Goal: Browse casually

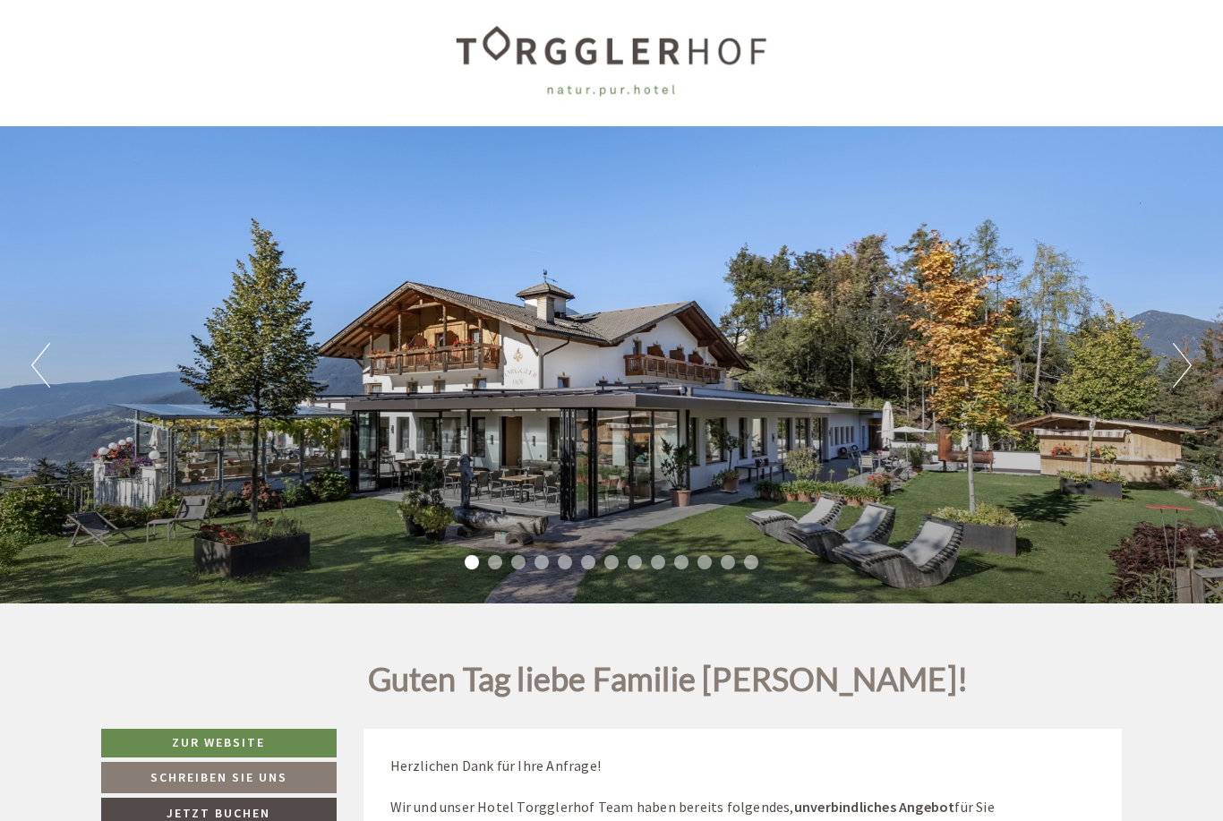
click at [1184, 363] on button "Next" at bounding box center [1182, 366] width 19 height 45
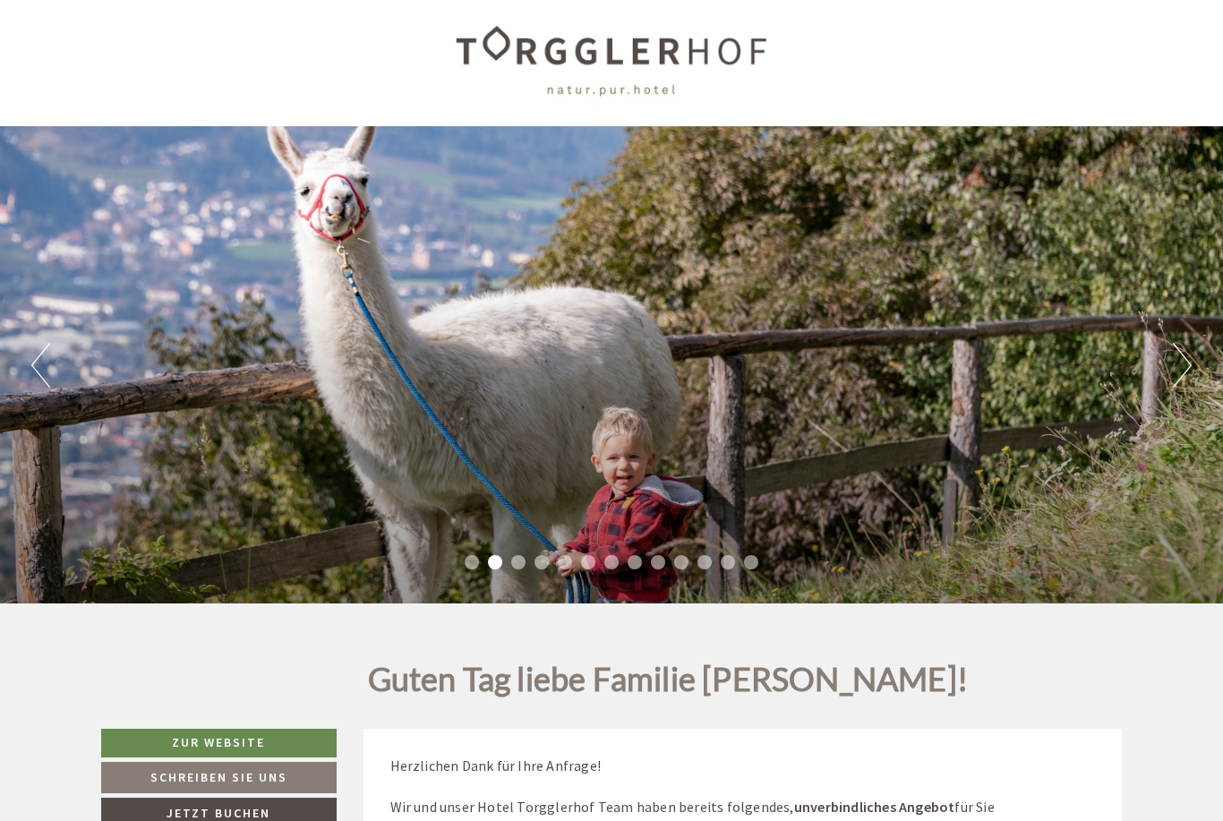
scroll to position [8, 0]
click at [1187, 357] on button "Next" at bounding box center [1182, 365] width 19 height 45
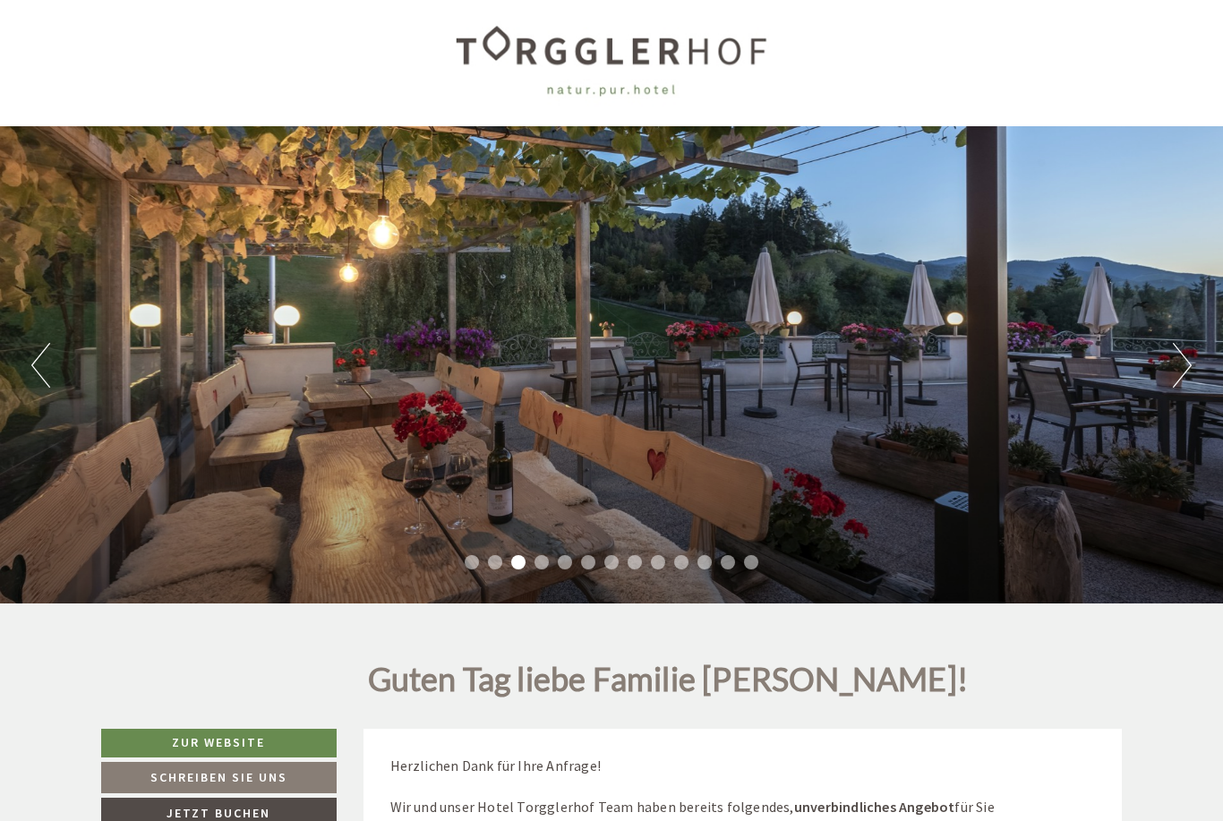
click at [1183, 359] on button "Next" at bounding box center [1182, 365] width 19 height 45
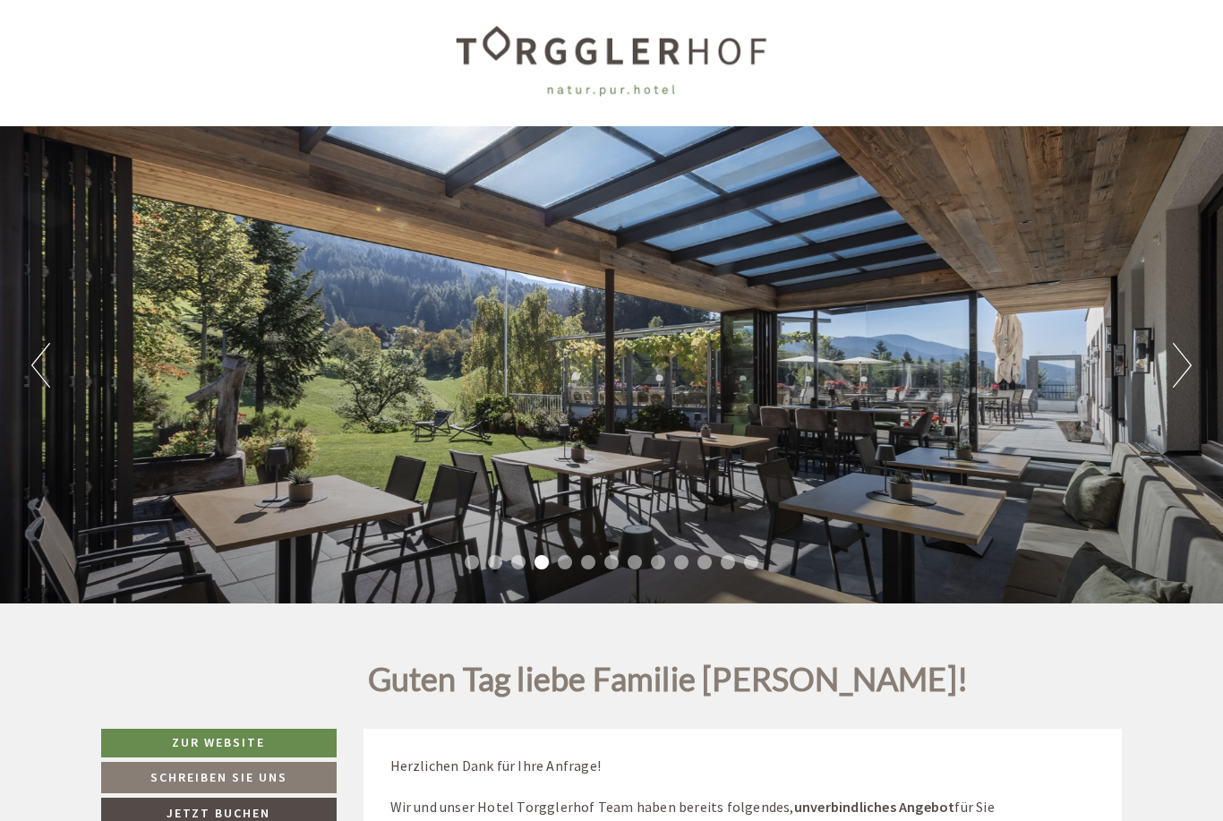
click at [1182, 362] on button "Next" at bounding box center [1182, 365] width 19 height 45
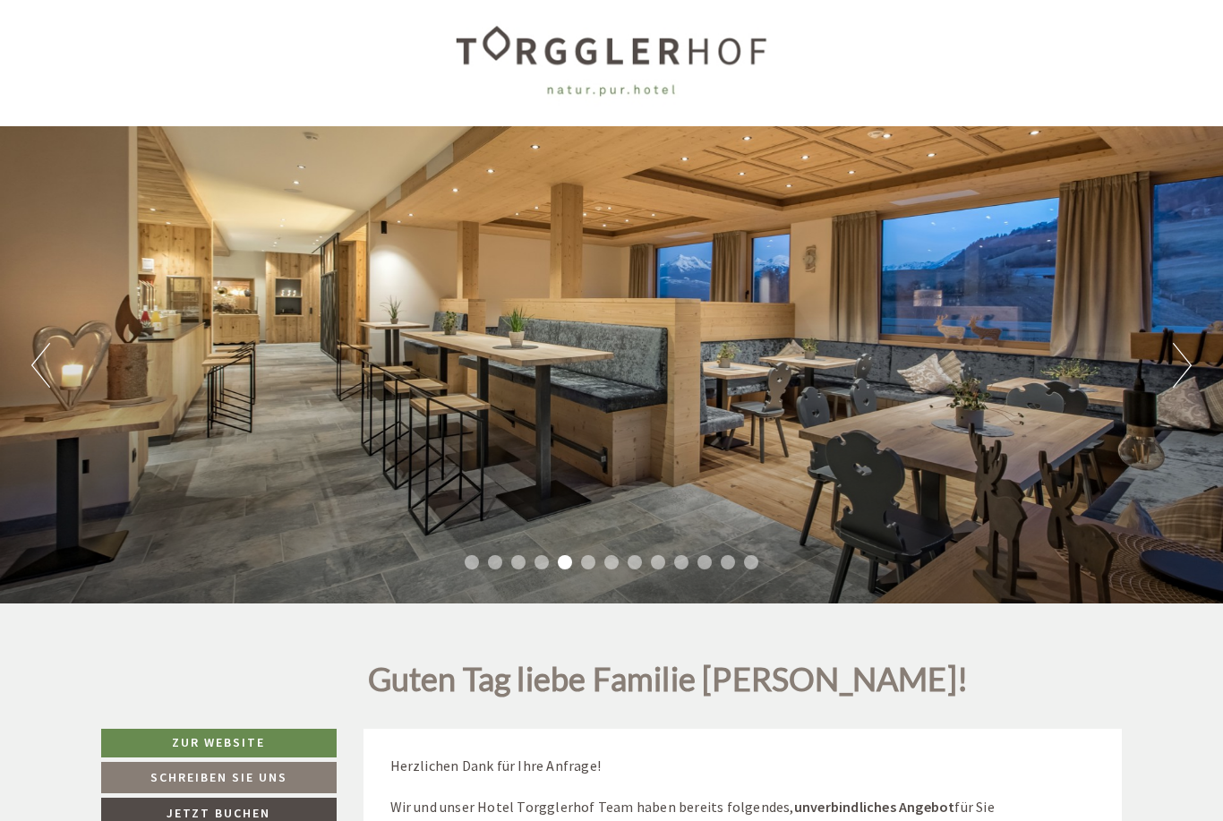
click at [1176, 364] on button "Next" at bounding box center [1182, 365] width 19 height 45
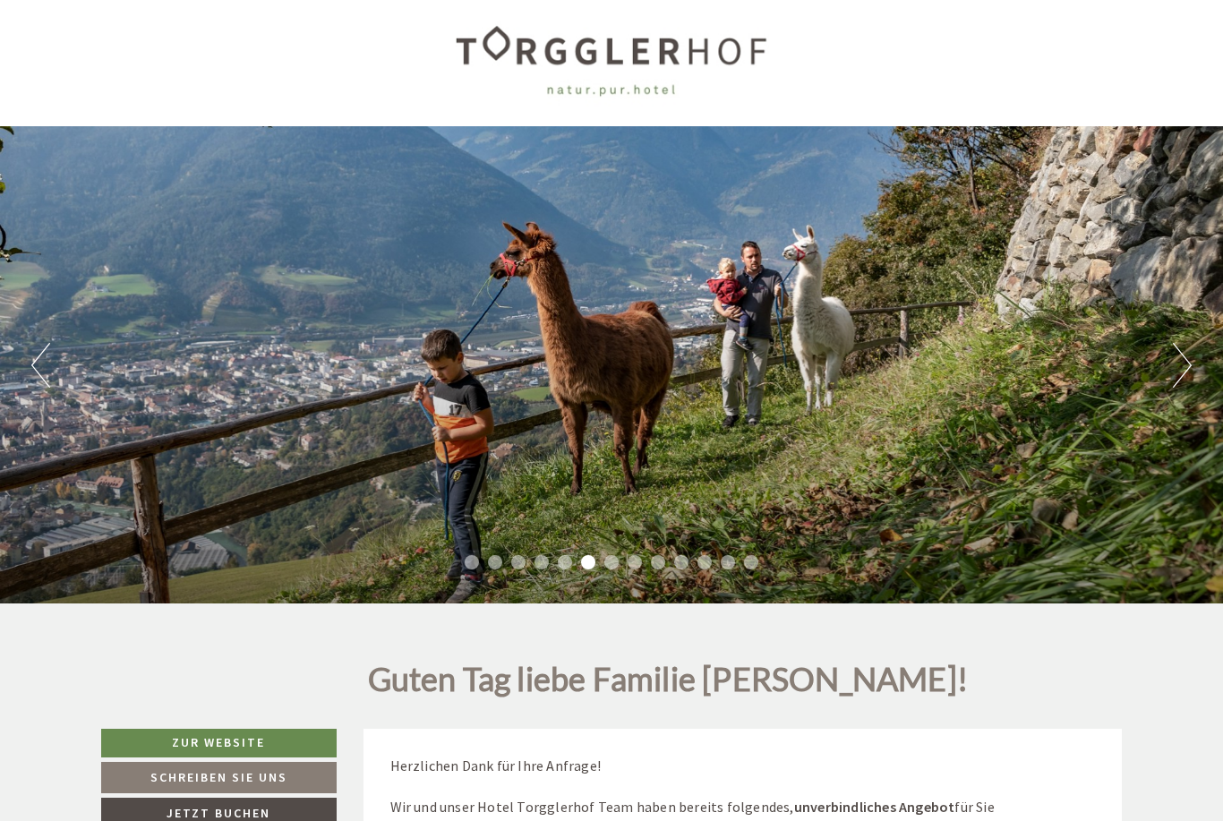
click at [1173, 365] on button "Next" at bounding box center [1182, 365] width 19 height 45
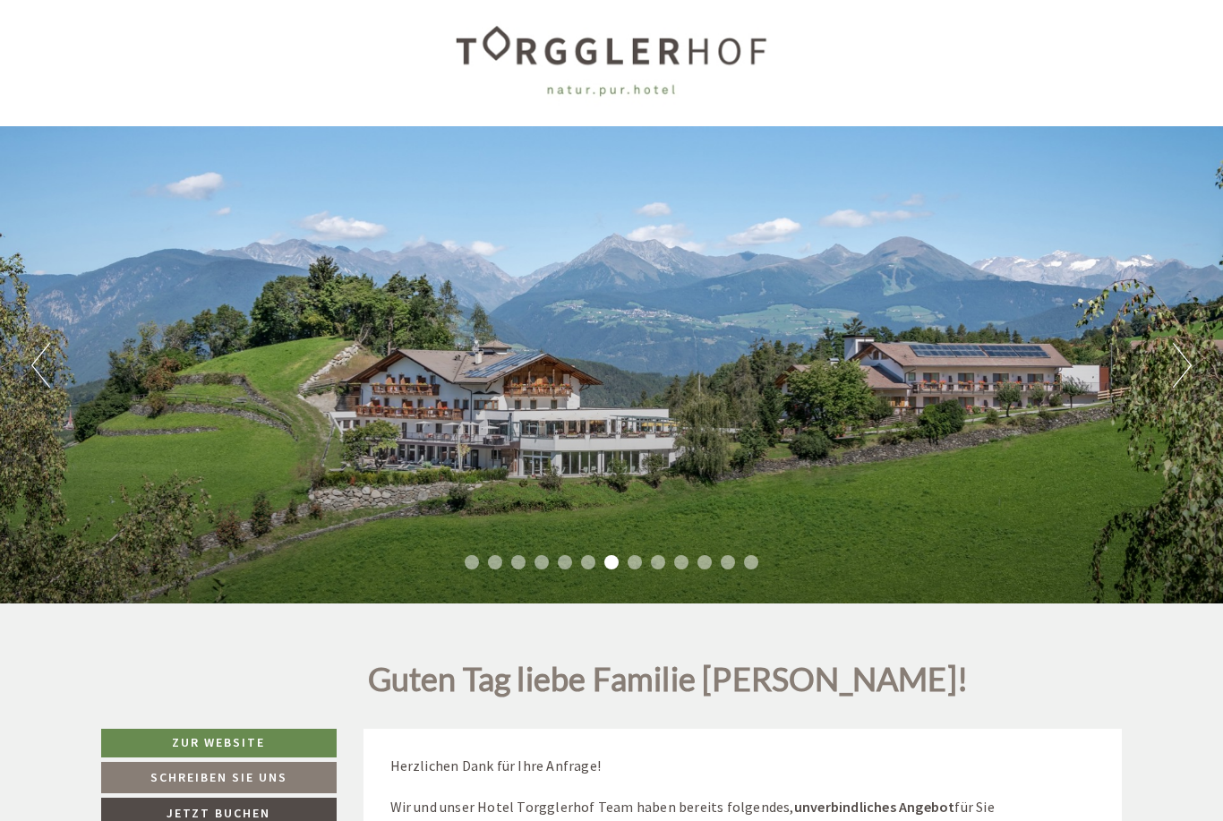
click at [1168, 372] on div "Previous Next 1 2 3 4 5 6 7 8 9 10 11 12 13" at bounding box center [611, 364] width 1223 height 477
click at [1179, 362] on button "Next" at bounding box center [1182, 365] width 19 height 45
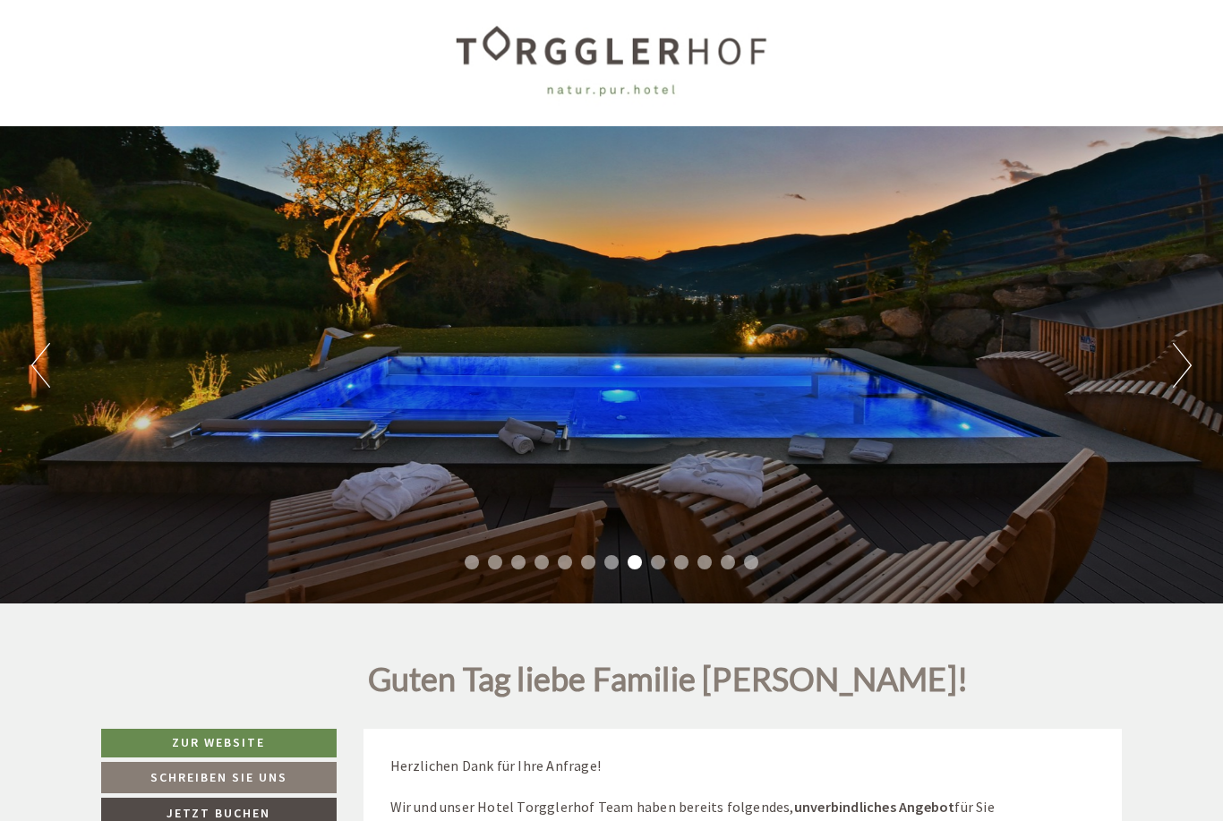
click at [1187, 364] on button "Next" at bounding box center [1182, 365] width 19 height 45
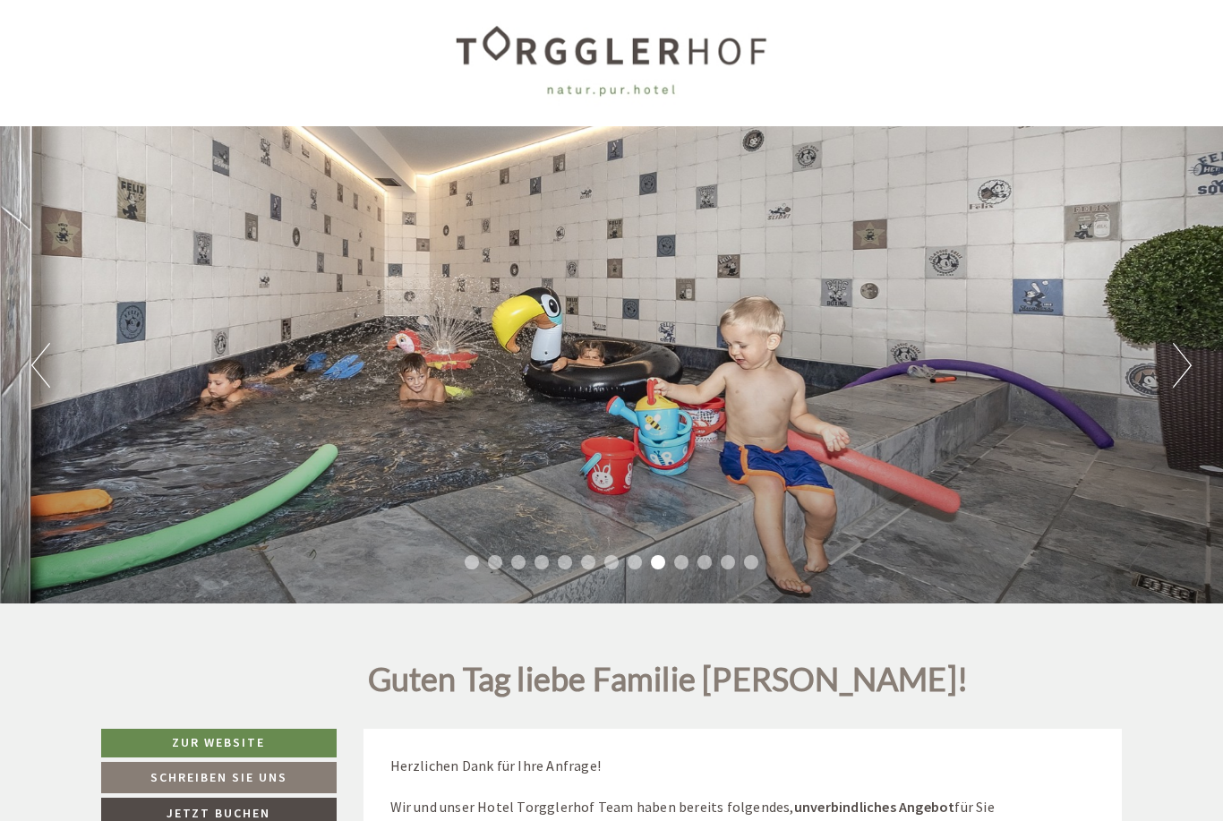
click at [1182, 372] on button "Next" at bounding box center [1182, 365] width 19 height 45
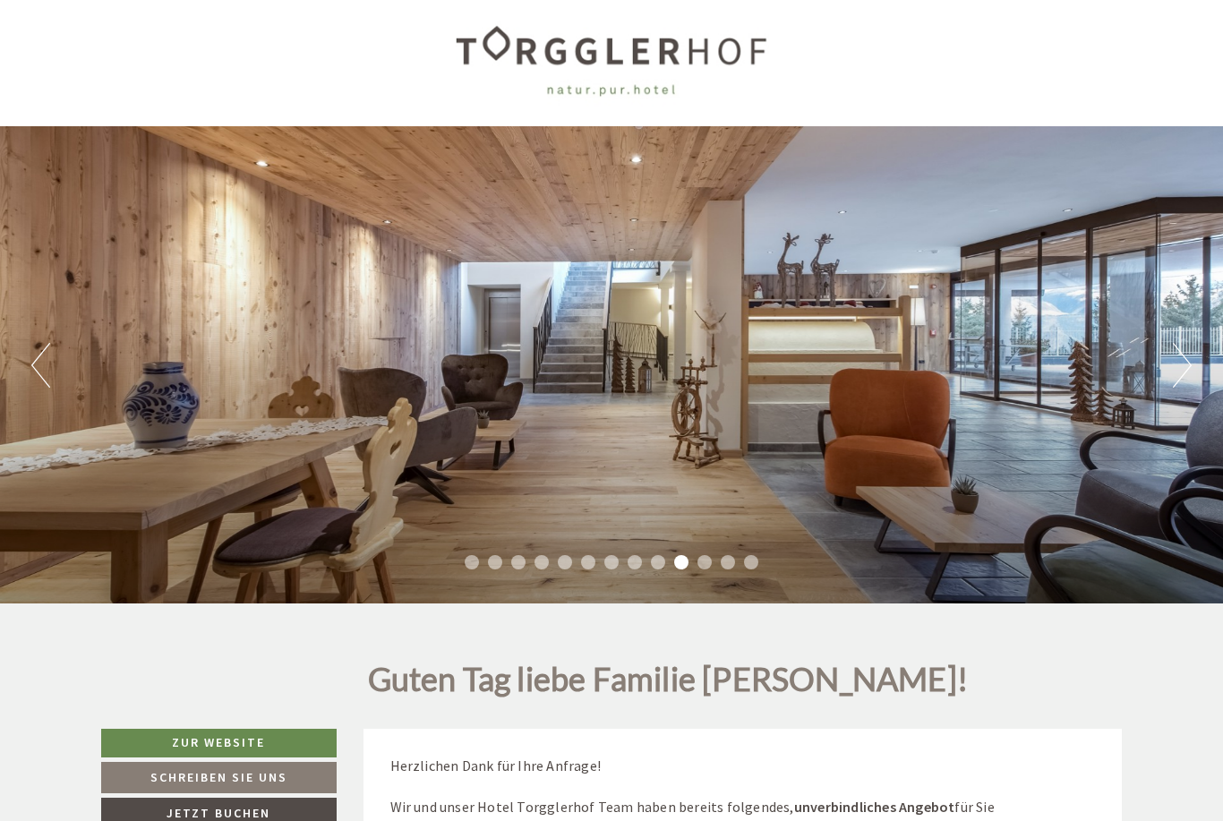
click at [1187, 371] on button "Next" at bounding box center [1182, 365] width 19 height 45
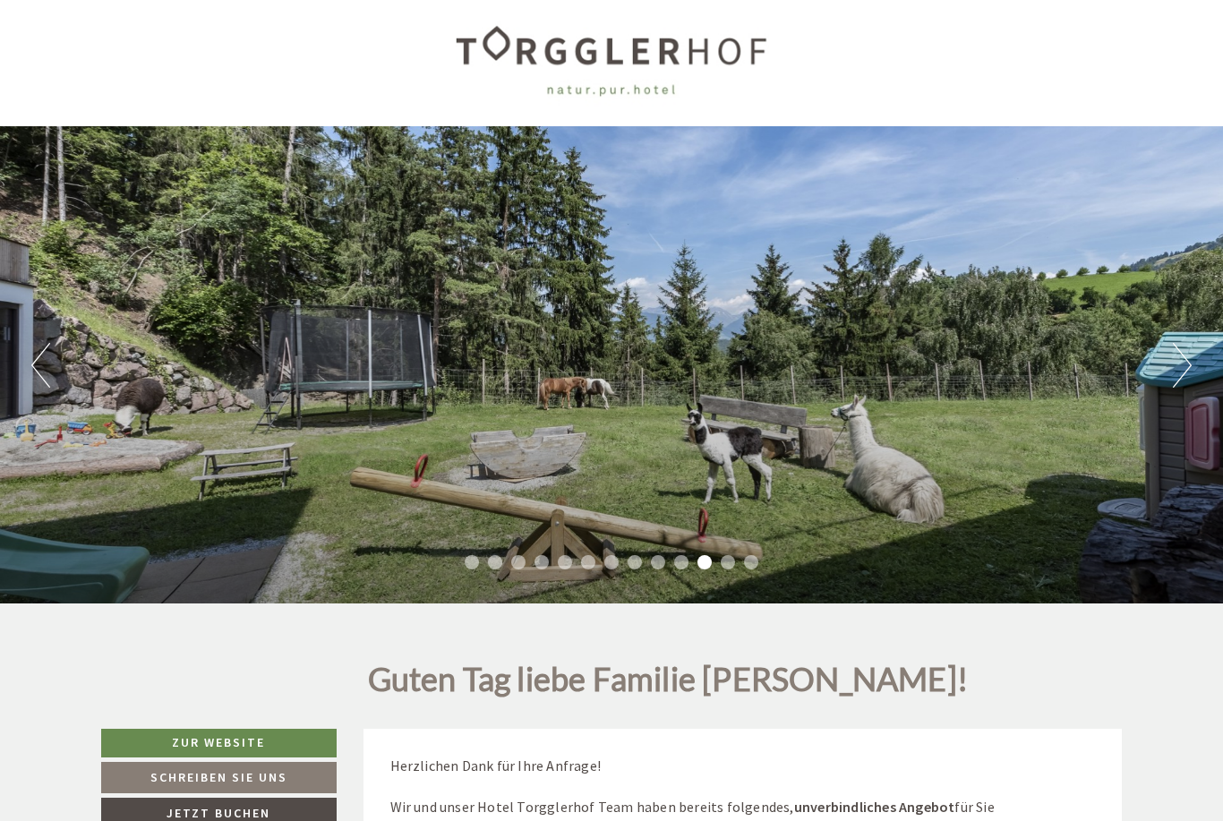
click at [1179, 371] on button "Next" at bounding box center [1182, 365] width 19 height 45
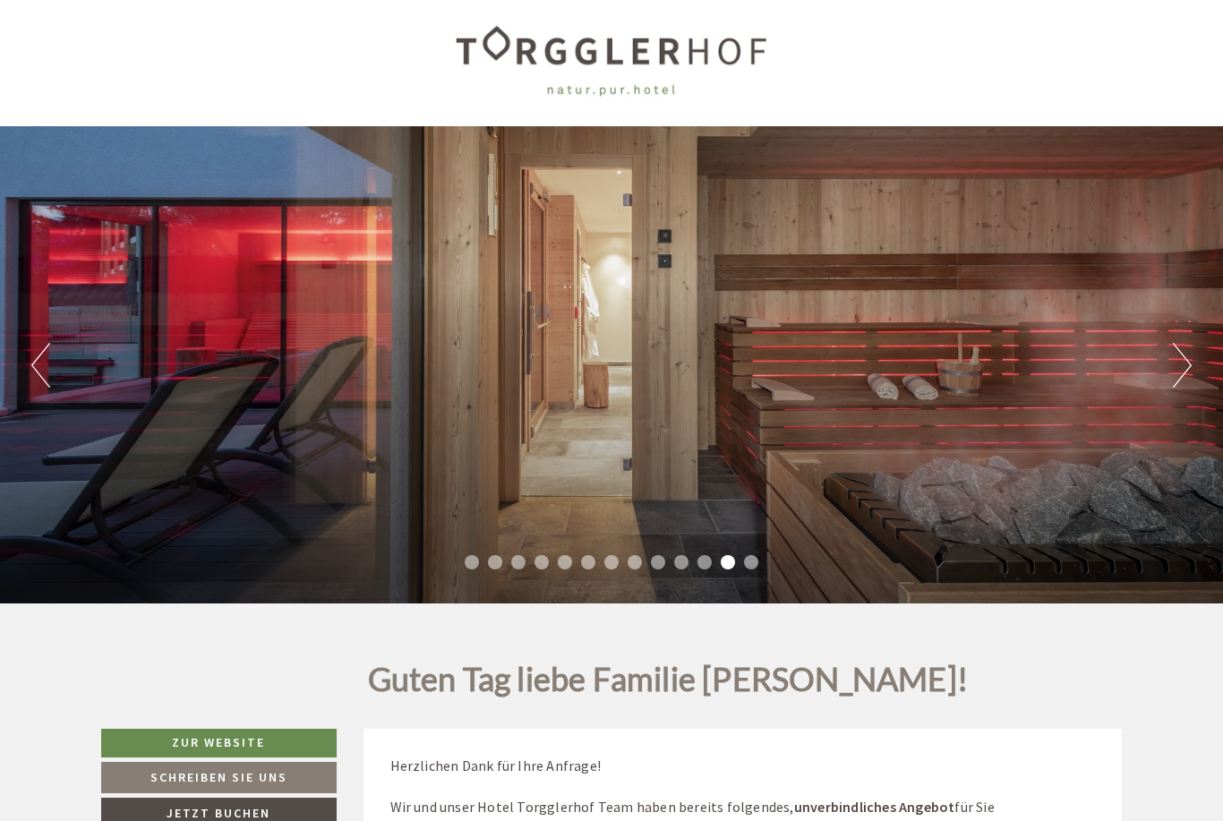
click at [1173, 362] on button "Next" at bounding box center [1182, 365] width 19 height 45
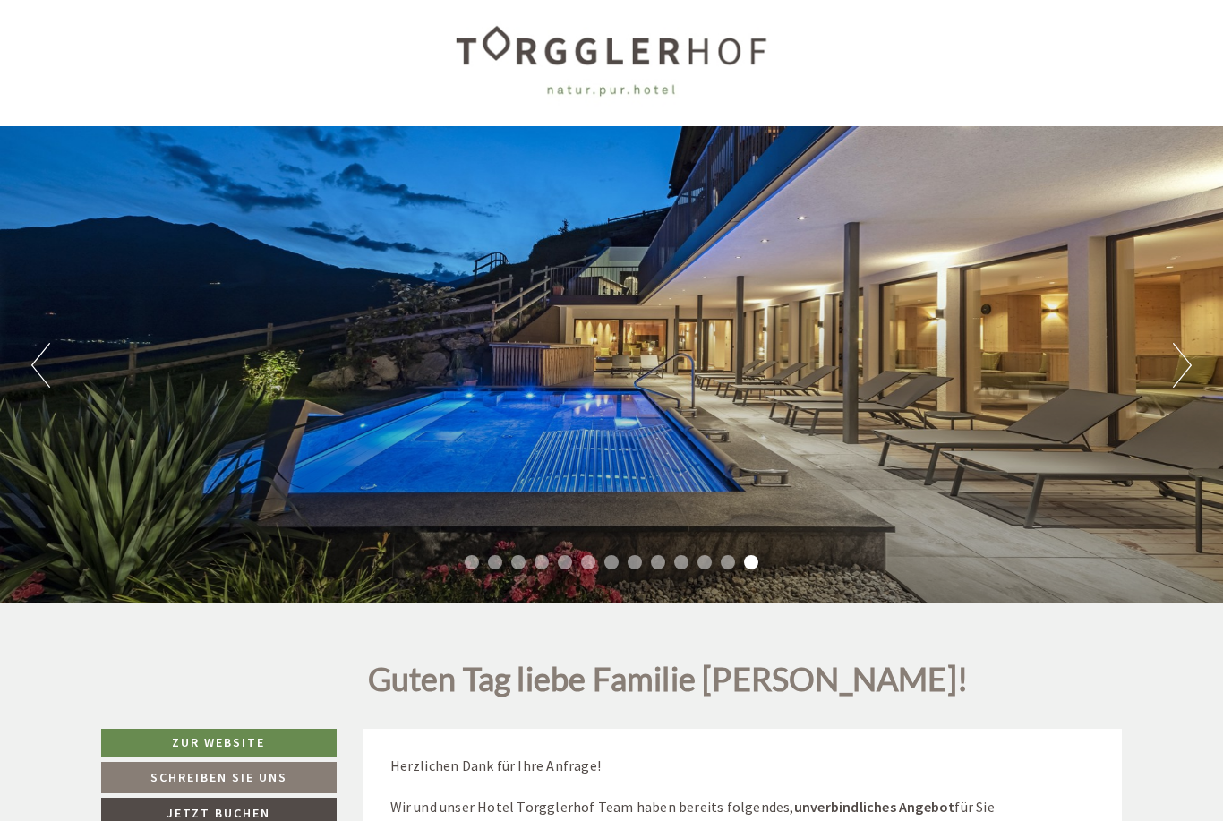
click at [1178, 364] on button "Next" at bounding box center [1182, 365] width 19 height 45
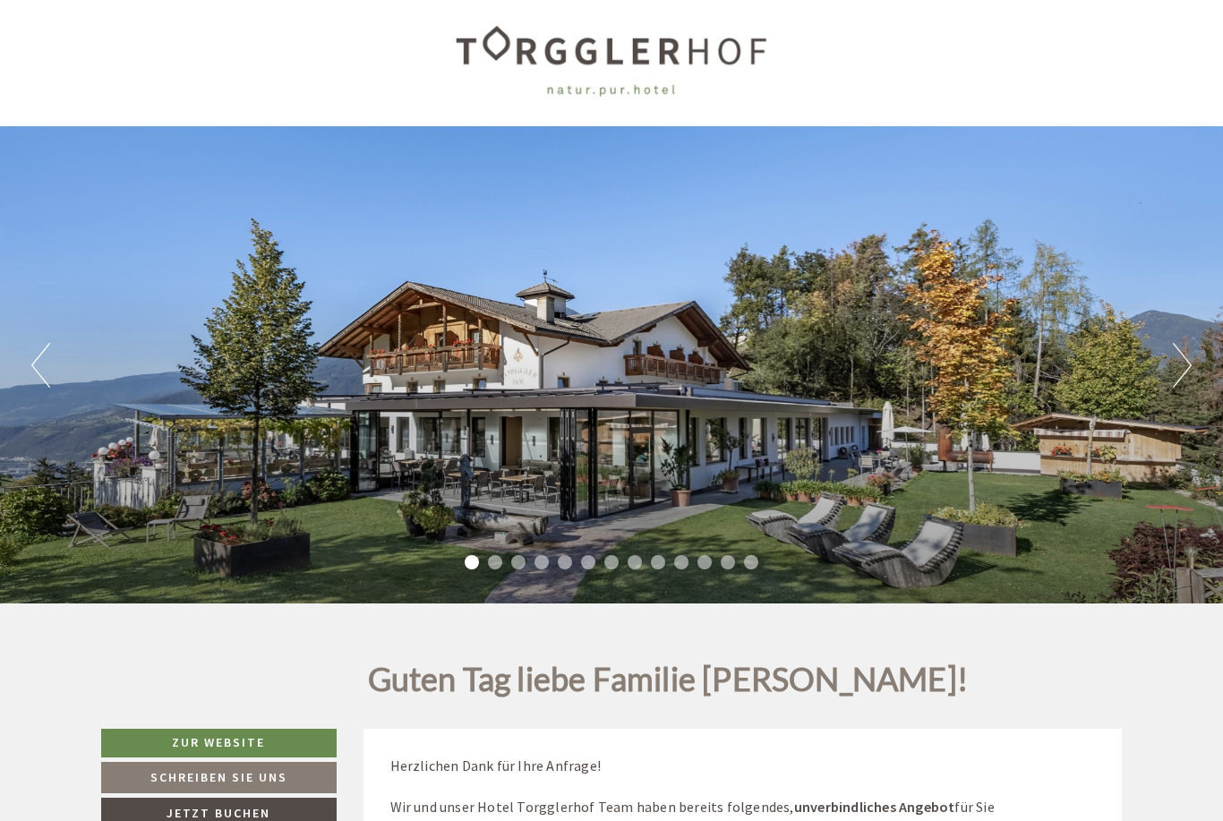
click at [1180, 372] on button "Next" at bounding box center [1182, 365] width 19 height 45
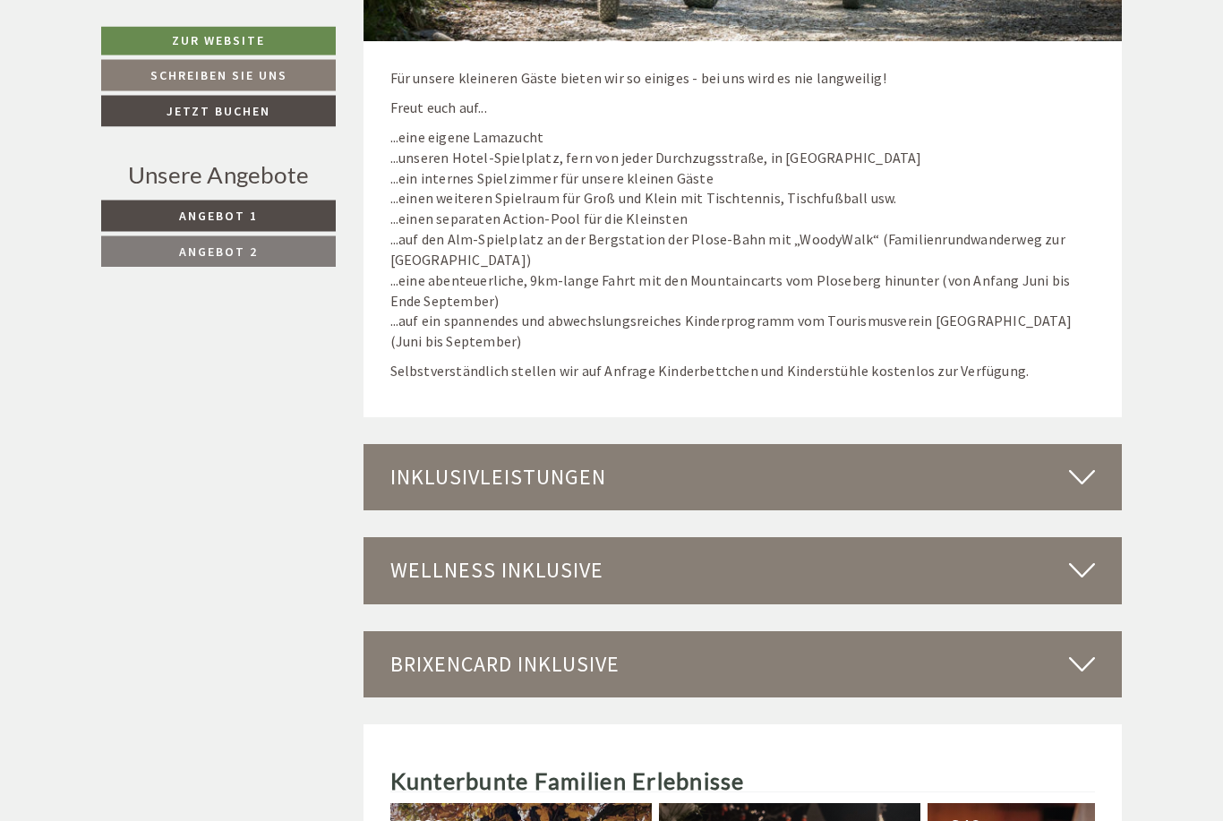
scroll to position [4236, 0]
click at [1093, 462] on icon at bounding box center [1082, 477] width 26 height 30
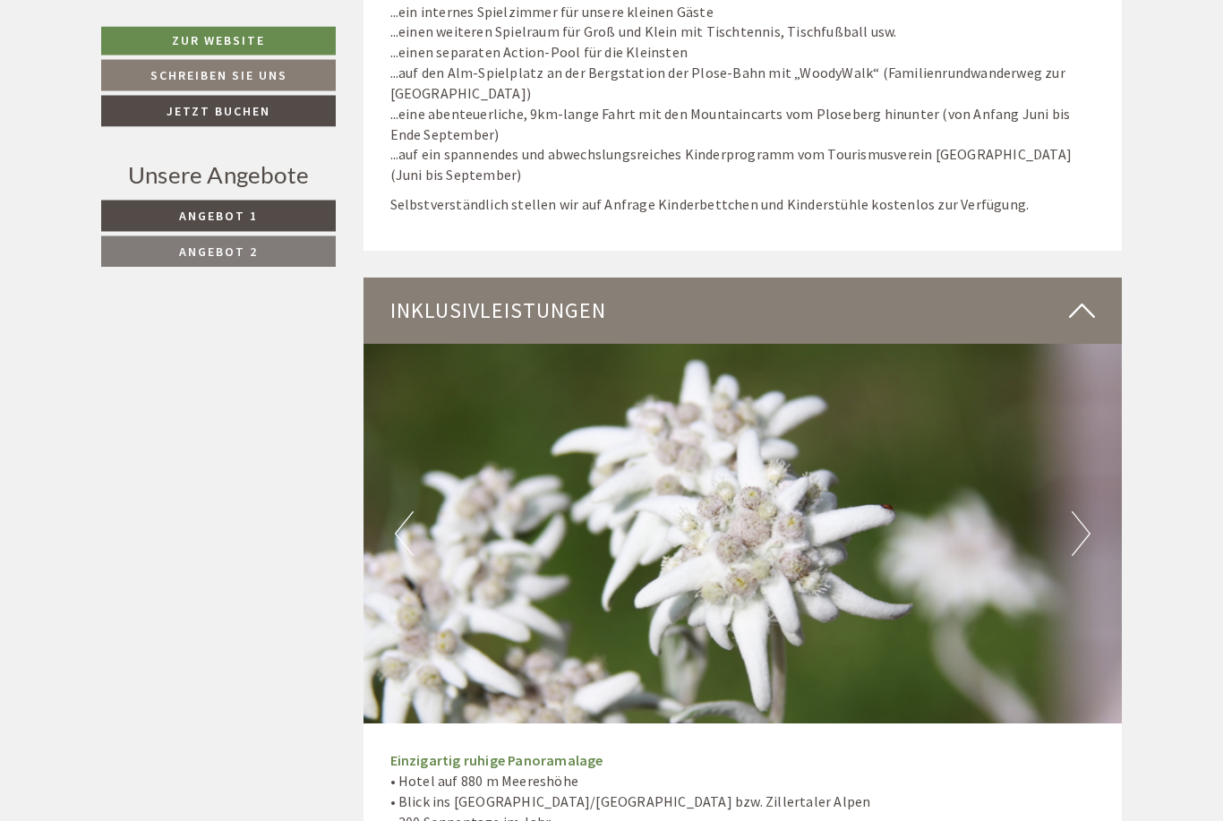
scroll to position [0, 0]
